Goal: Check status: Check status

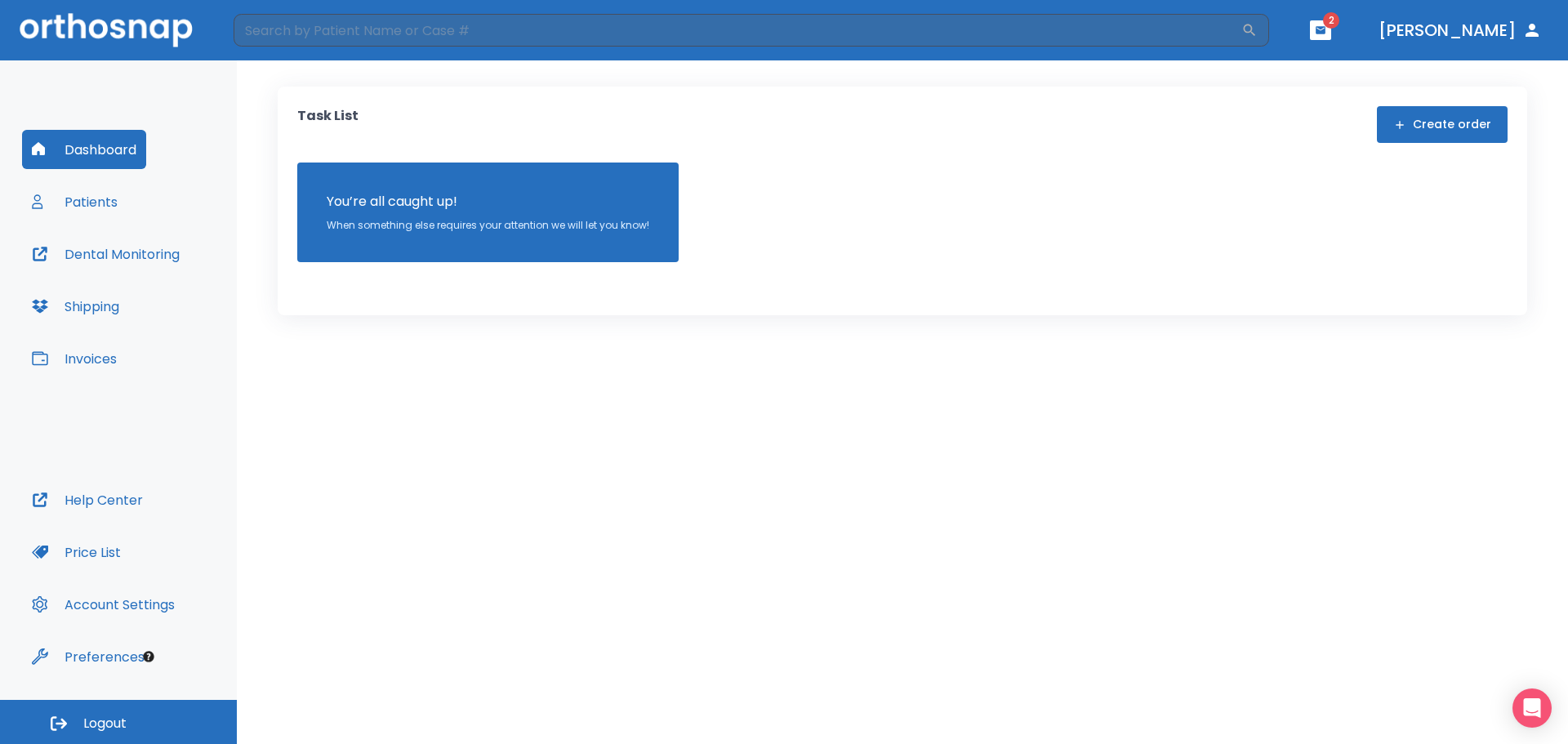
drag, startPoint x: 0, startPoint y: 0, endPoint x: 96, endPoint y: 213, distance: 233.6
click at [96, 213] on button "Patients" at bounding box center [75, 202] width 105 height 40
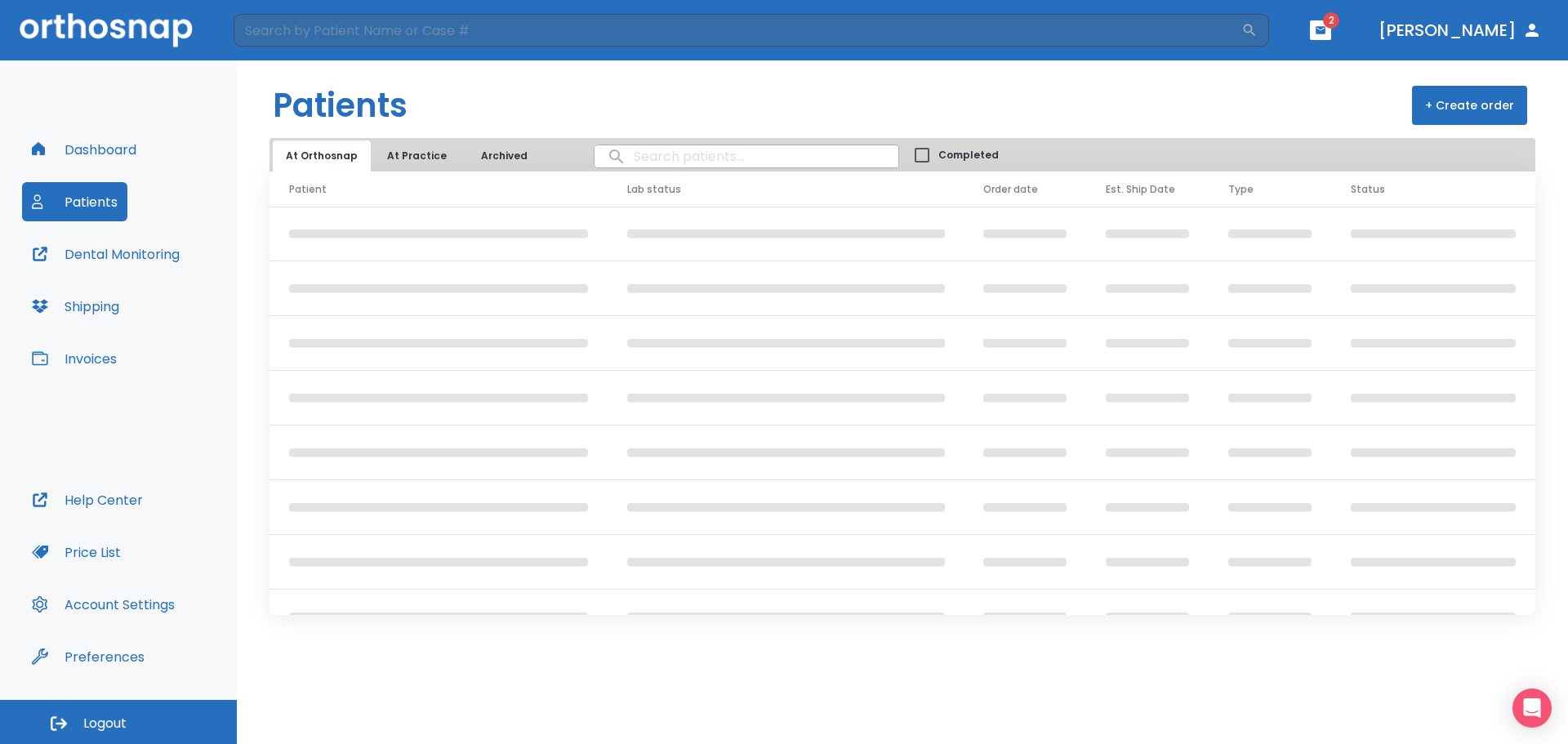
click at [710, 159] on input "search" at bounding box center [746, 157] width 304 height 32
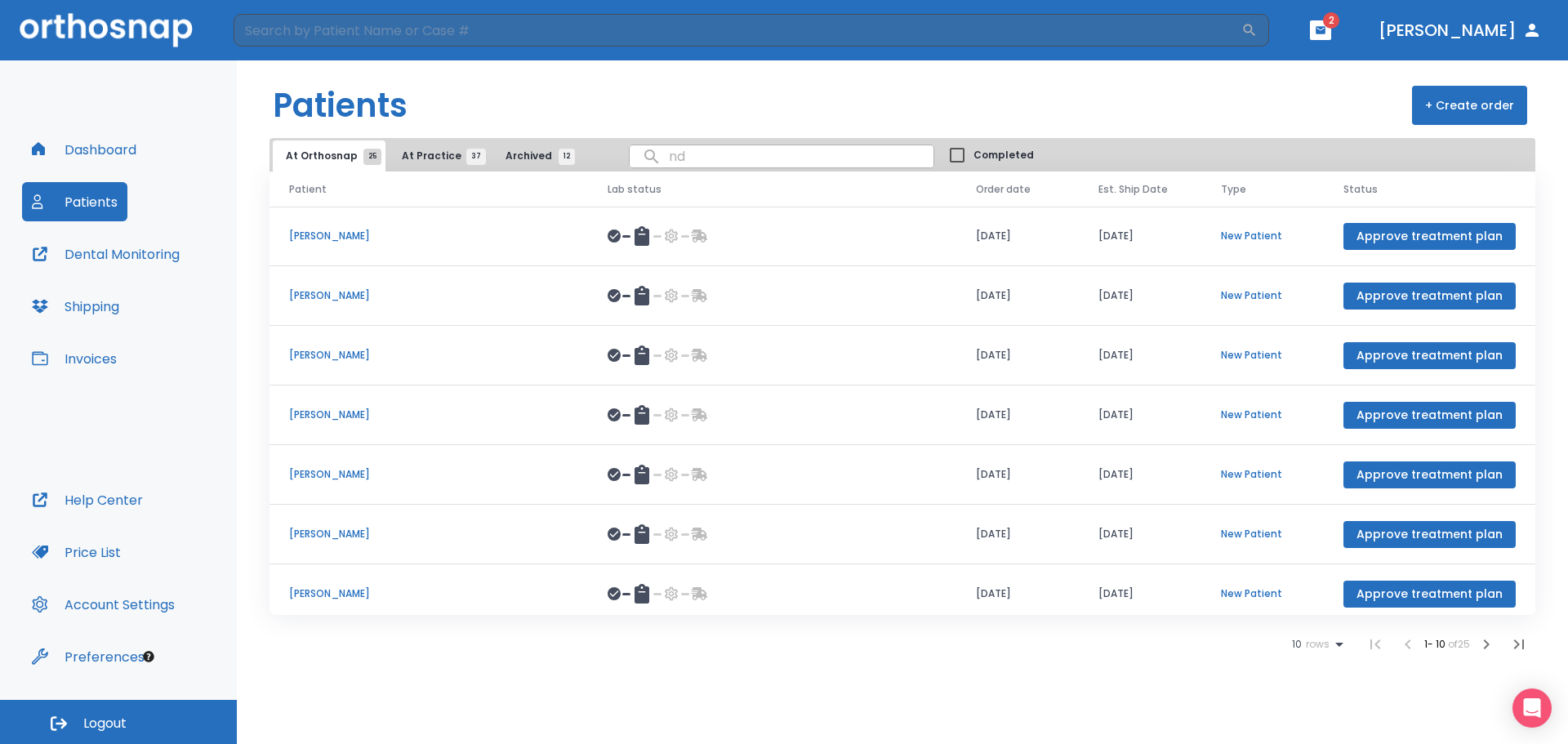
type input "ndu"
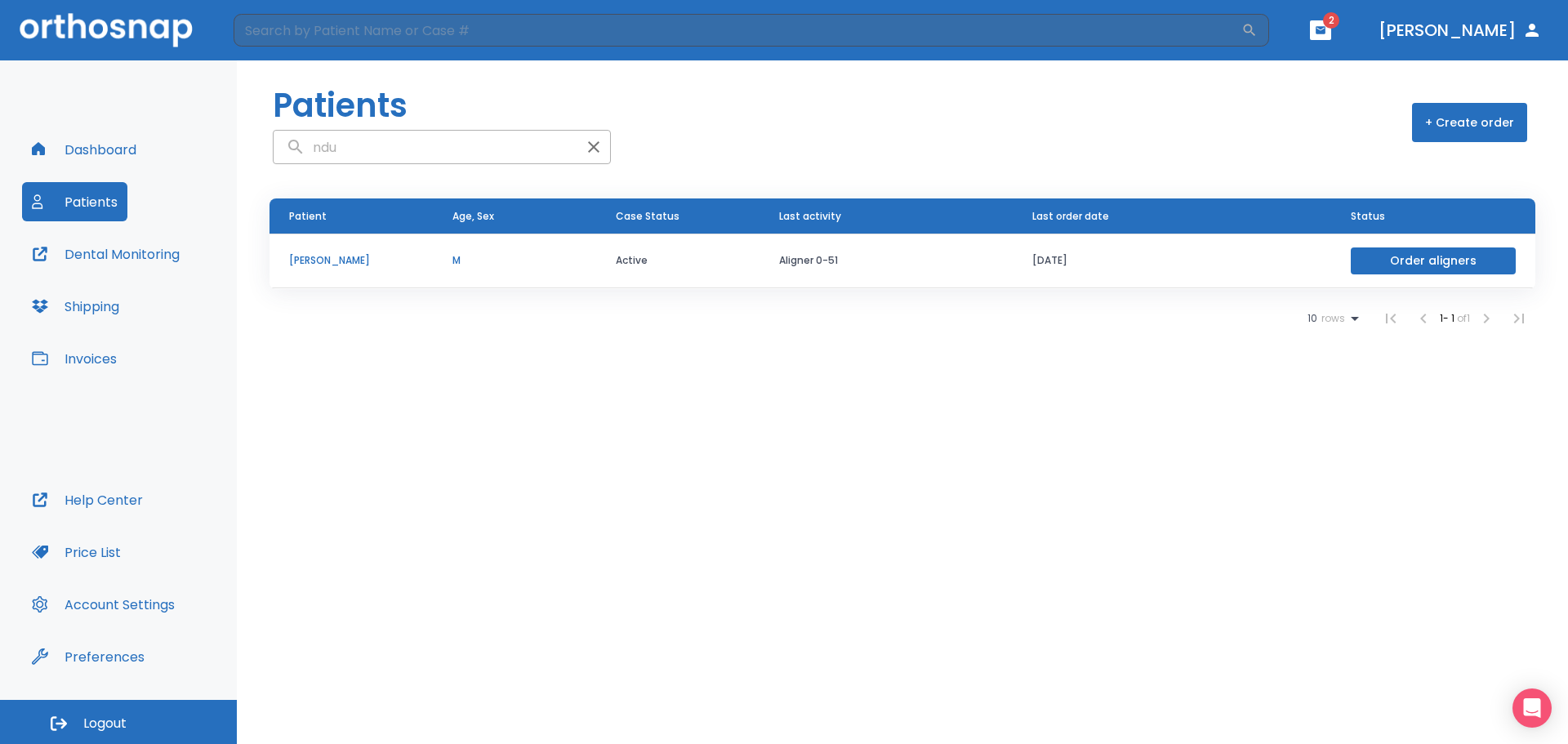
click at [371, 264] on p "[PERSON_NAME]" at bounding box center [351, 260] width 124 height 15
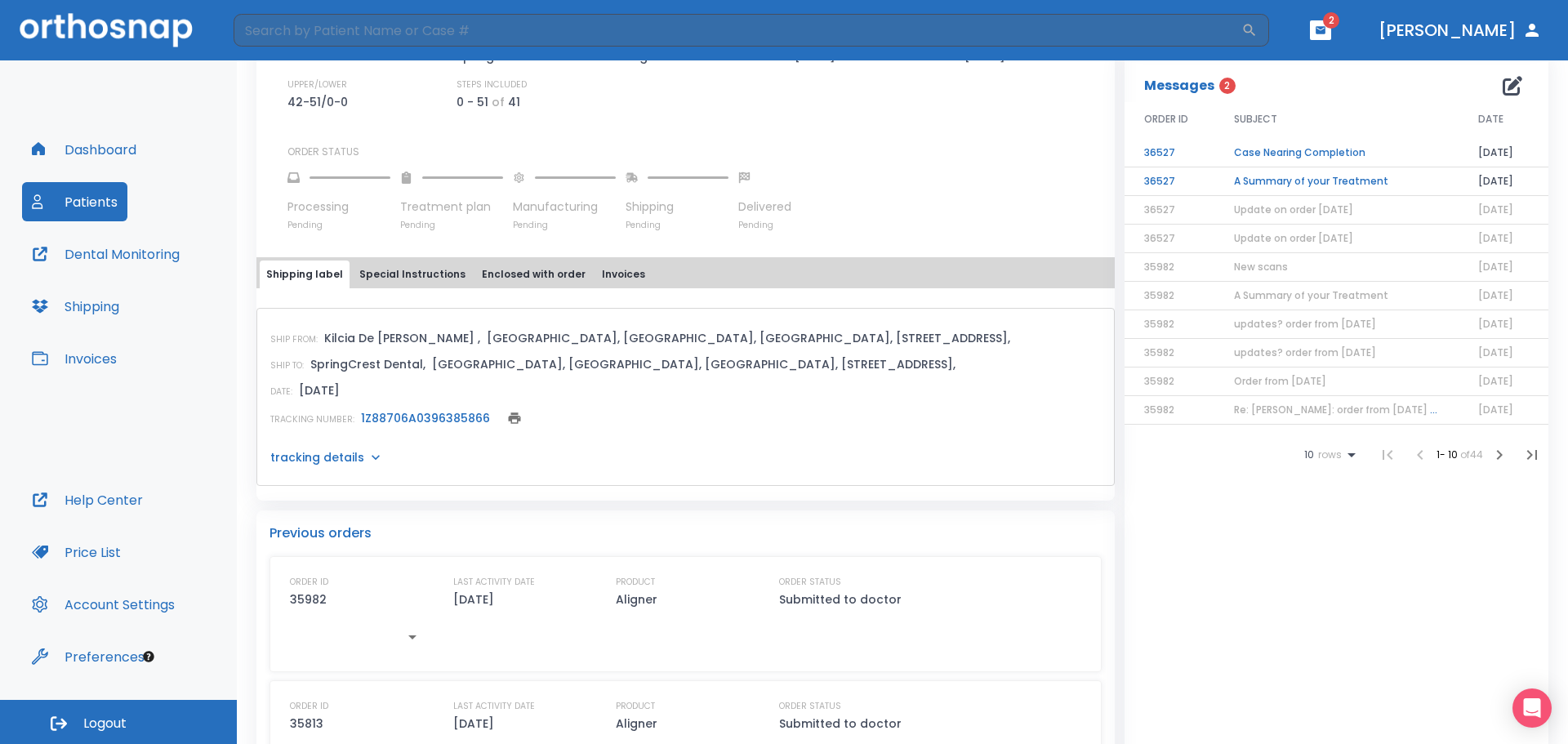
scroll to position [490, 0]
click at [431, 414] on link "1Z88706A0396385866" at bounding box center [425, 418] width 129 height 16
